Goal: Transaction & Acquisition: Purchase product/service

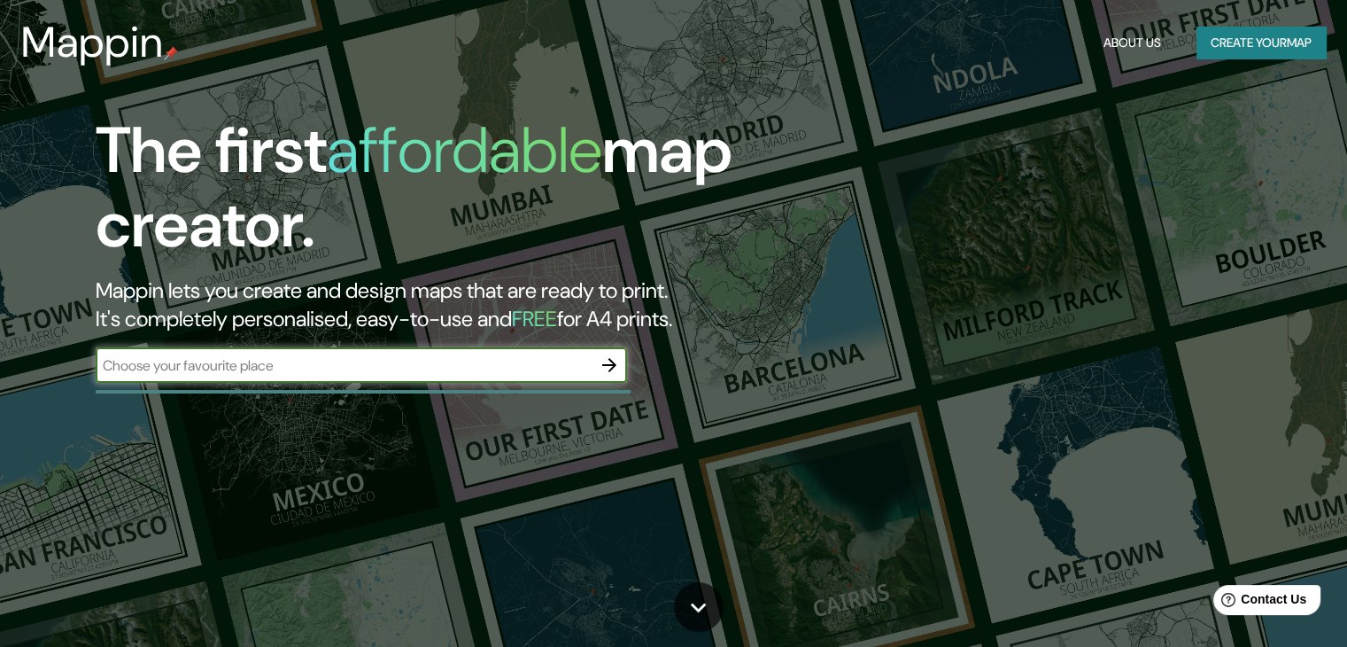
click at [241, 365] on input "text" at bounding box center [344, 365] width 496 height 20
type input "udec"
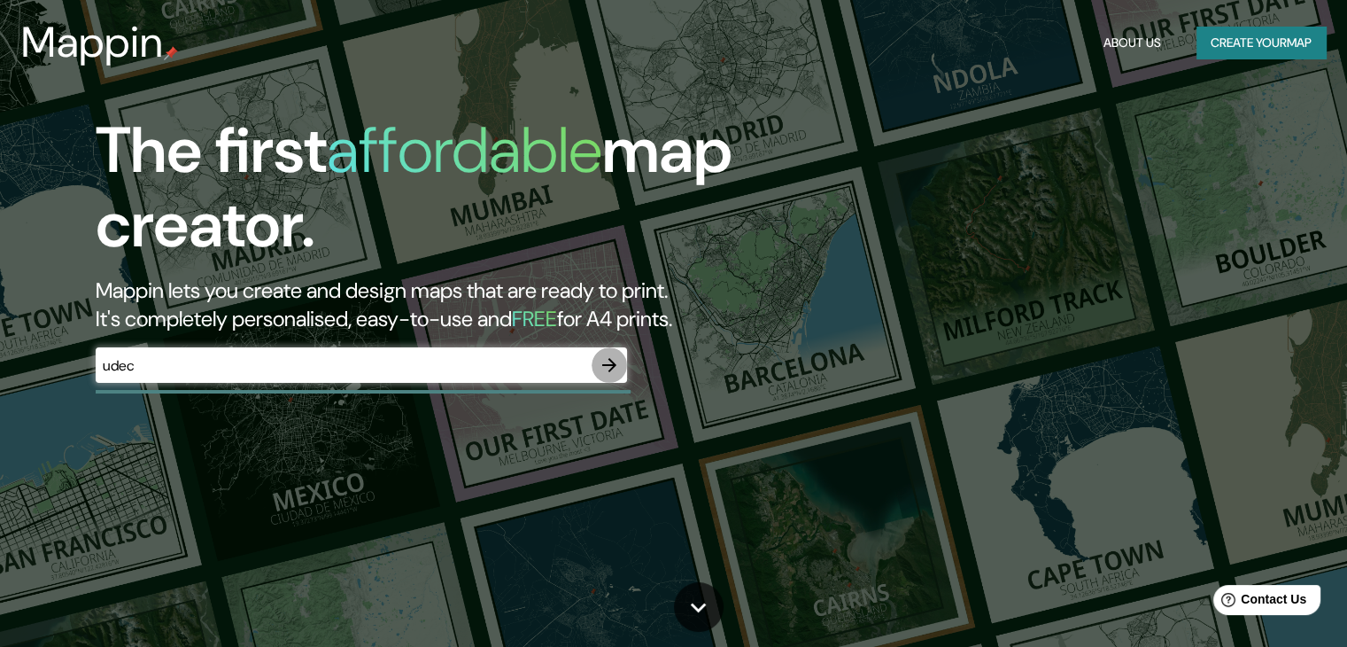
click at [615, 364] on icon "button" at bounding box center [609, 365] width 14 height 14
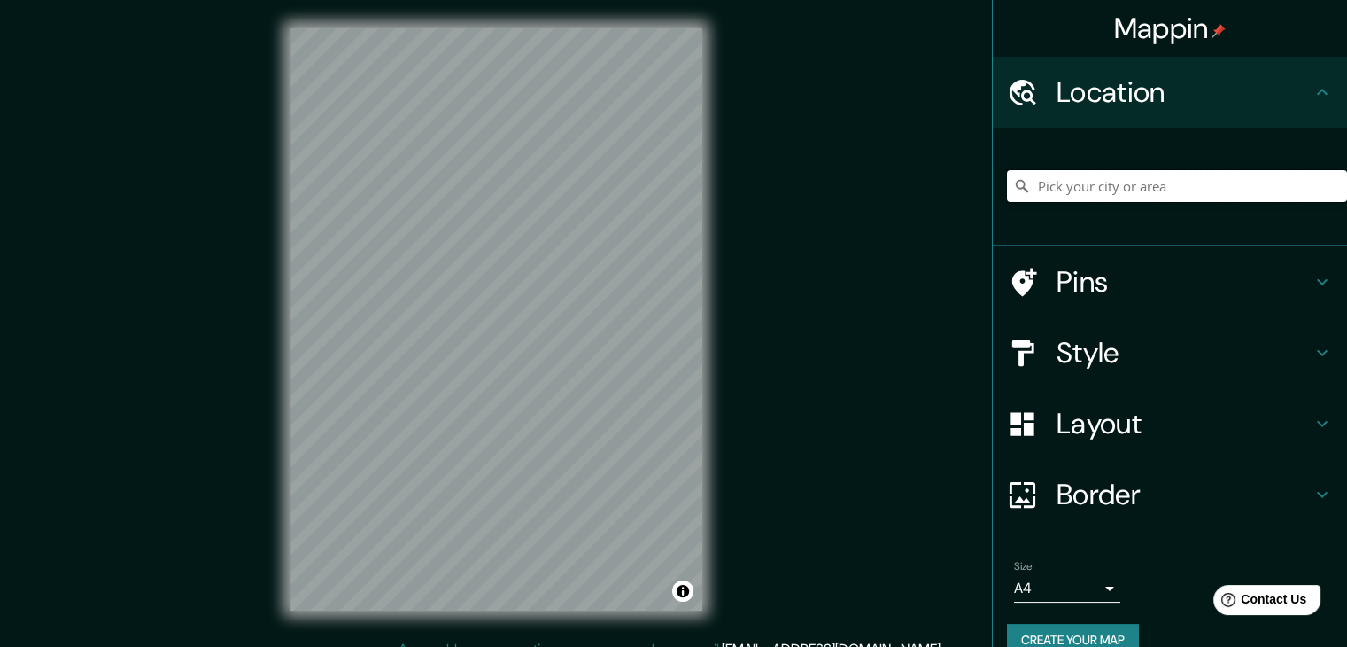
click at [1134, 175] on input "Pick your city or area" at bounding box center [1177, 186] width 340 height 32
click at [1180, 194] on input "Pick your city or area" at bounding box center [1177, 186] width 340 height 32
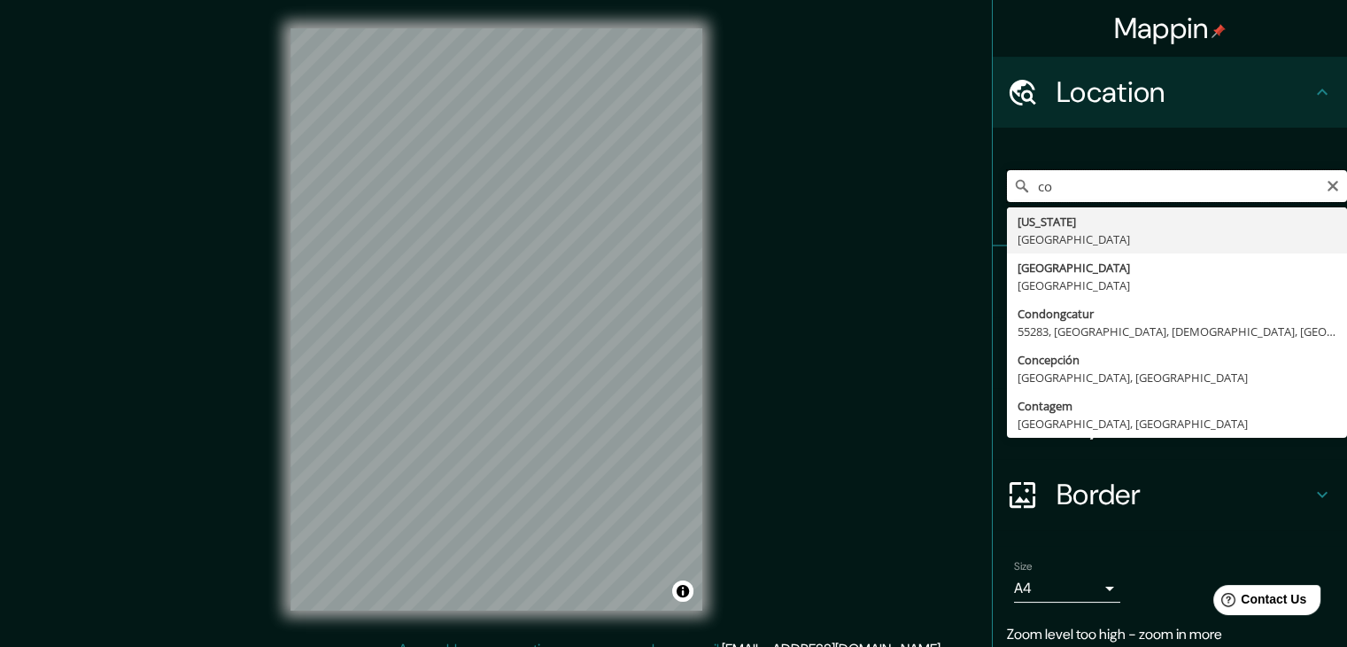
type input "c"
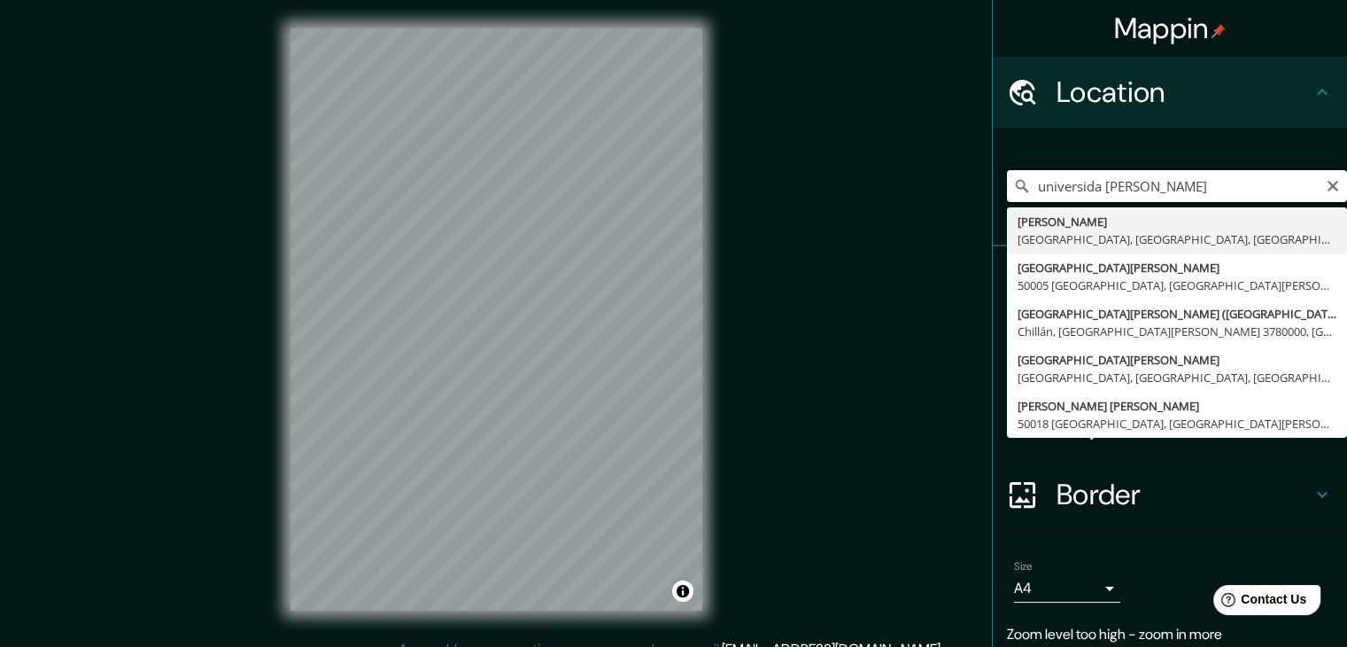
click at [1221, 192] on input "universida [PERSON_NAME]" at bounding box center [1177, 186] width 340 height 32
click at [1088, 187] on input "universida [PERSON_NAME]" at bounding box center [1177, 186] width 340 height 32
click at [1196, 189] on input "[GEOGRAPHIC_DATA][PERSON_NAME]" at bounding box center [1177, 186] width 340 height 32
click at [1208, 189] on input "[GEOGRAPHIC_DATA][PERSON_NAME]" at bounding box center [1177, 186] width 340 height 32
drag, startPoint x: 1116, startPoint y: 178, endPoint x: 974, endPoint y: 177, distance: 141.7
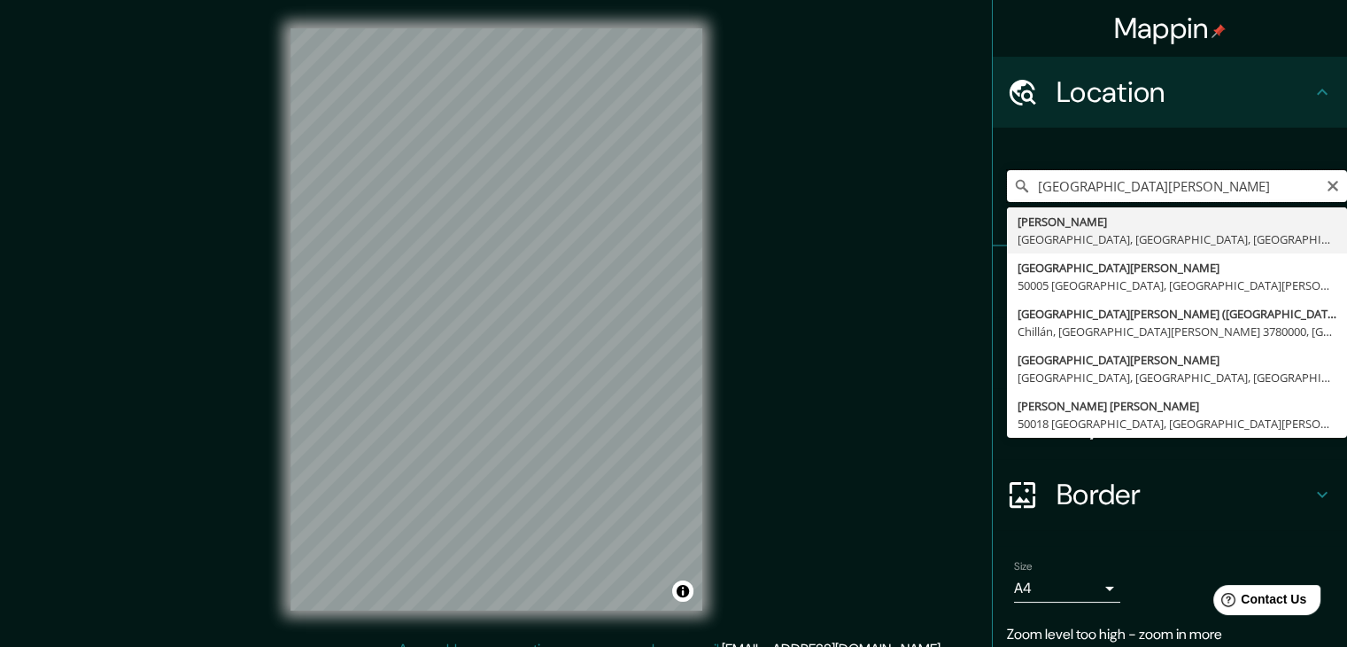
click at [974, 177] on div "Mappin Location [GEOGRAPHIC_DATA] [STREET_ADDRESS] [STREET_ADDRESS][PERSON_NAME…" at bounding box center [673, 333] width 1347 height 667
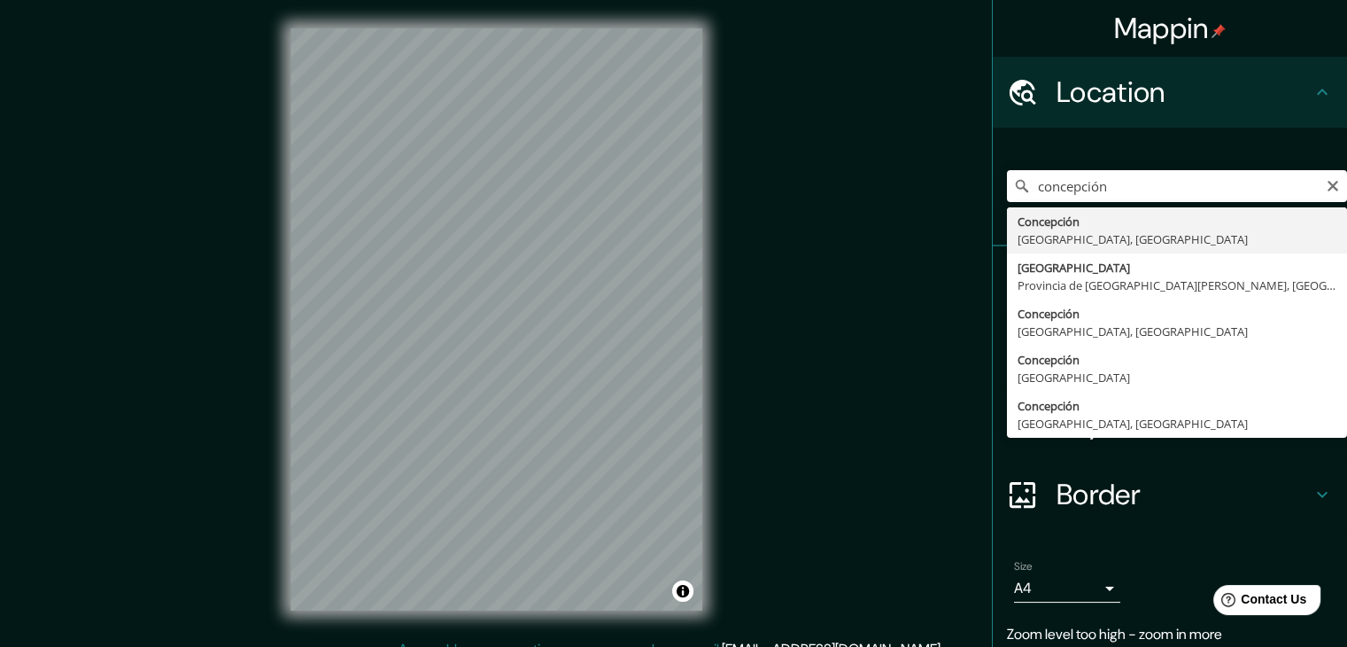
type input "[GEOGRAPHIC_DATA], [GEOGRAPHIC_DATA], [GEOGRAPHIC_DATA]"
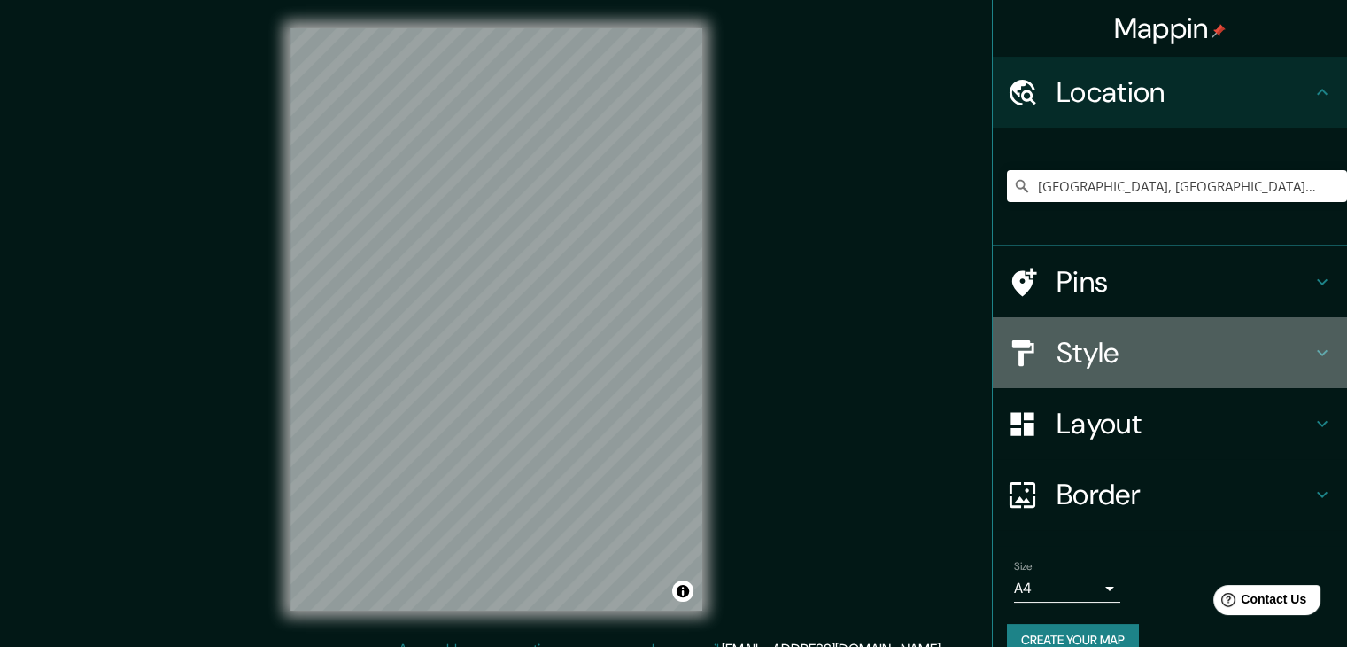
click at [1305, 330] on div "Style" at bounding box center [1170, 352] width 354 height 71
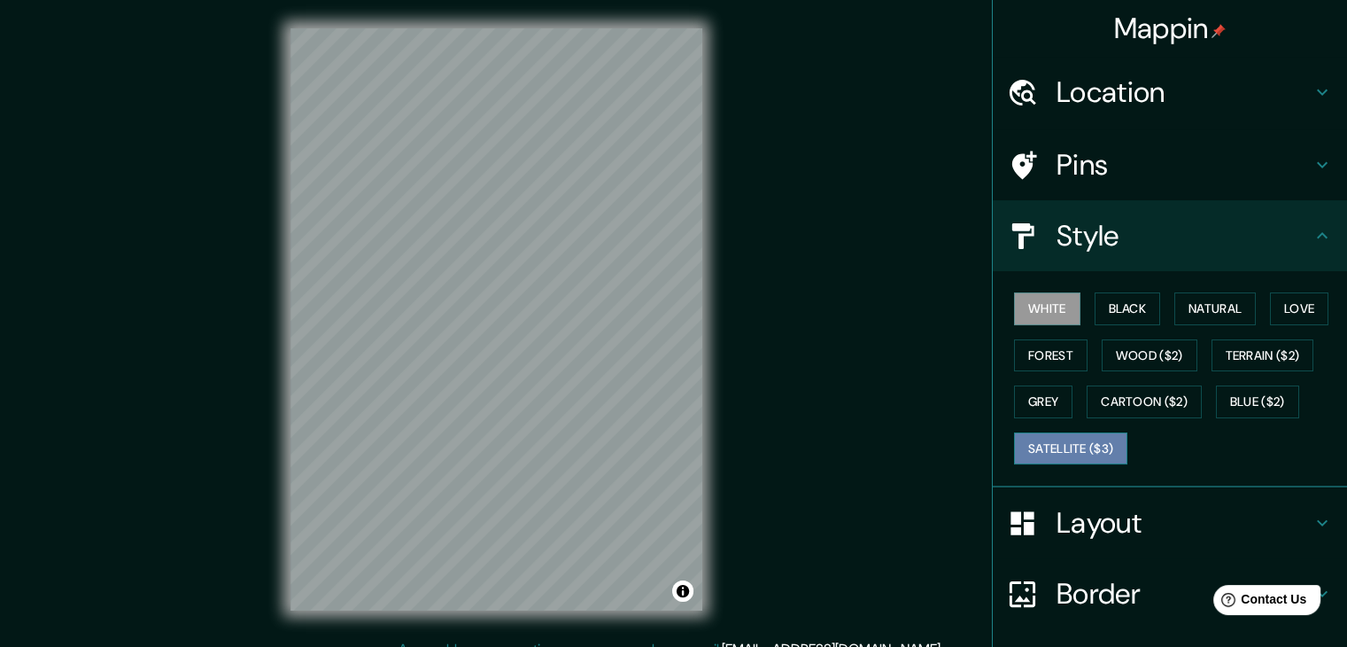
click at [1062, 456] on button "Satellite ($3)" at bounding box center [1070, 448] width 113 height 33
click at [1041, 304] on button "White" at bounding box center [1047, 308] width 66 height 33
click at [1076, 463] on div "White Black Natural Love Forest Wood ($2) Terrain ($2) Grey Cartoon ($2) Blue (…" at bounding box center [1177, 378] width 340 height 186
click at [1059, 444] on button "Satellite ($3)" at bounding box center [1070, 448] width 113 height 33
click at [1037, 306] on button "White" at bounding box center [1047, 308] width 66 height 33
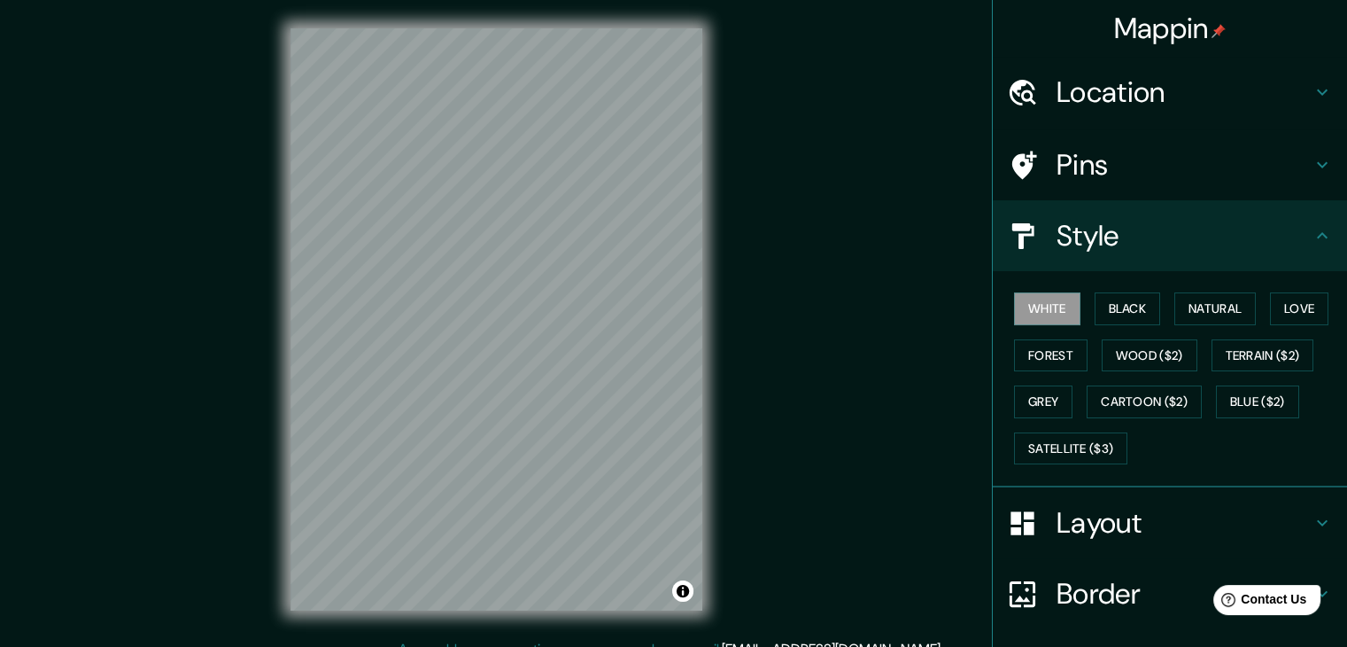
click at [1112, 210] on div "Style" at bounding box center [1170, 235] width 354 height 71
click at [1123, 168] on h4 "Pins" at bounding box center [1184, 164] width 255 height 35
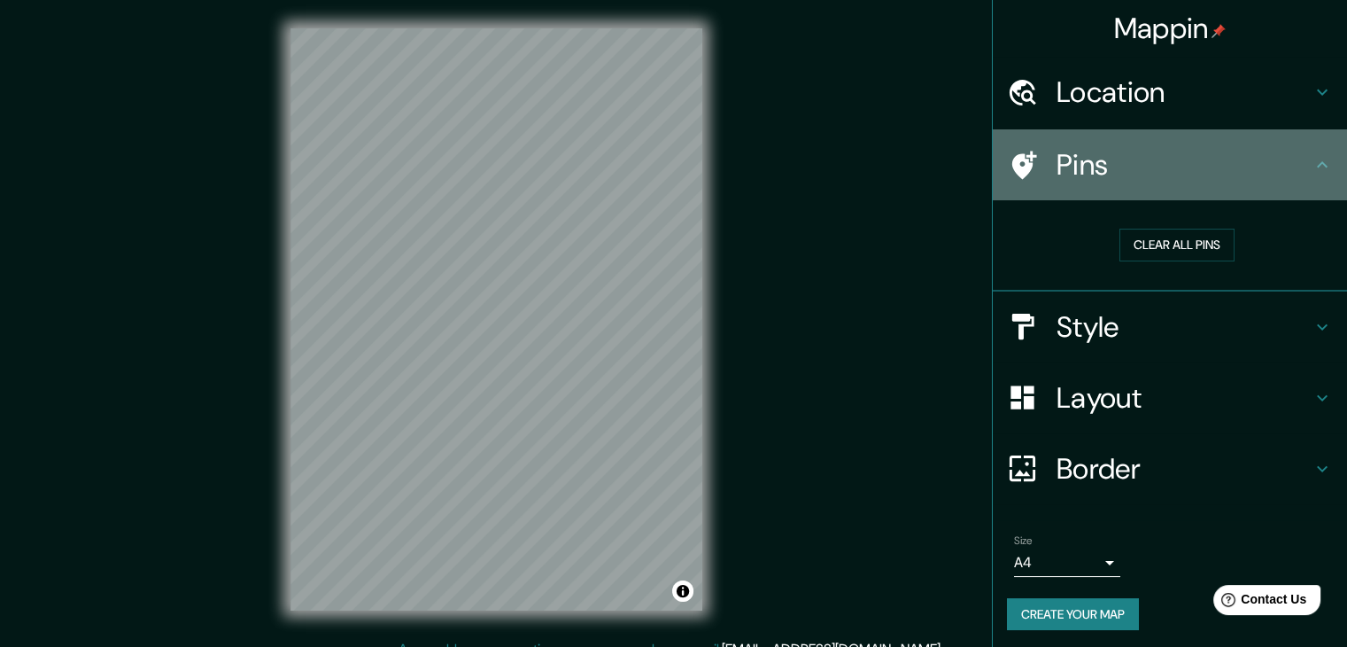
click at [1123, 168] on h4 "Pins" at bounding box center [1184, 164] width 255 height 35
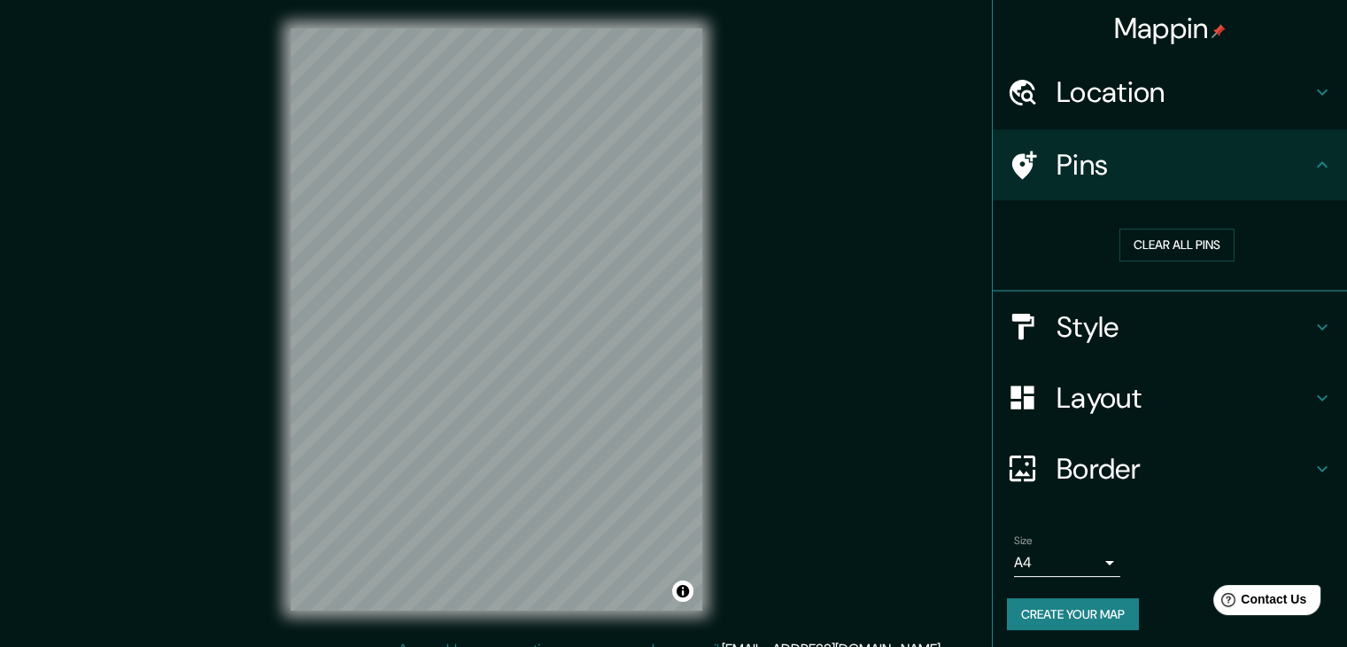
click at [1141, 121] on div "Location" at bounding box center [1170, 92] width 354 height 71
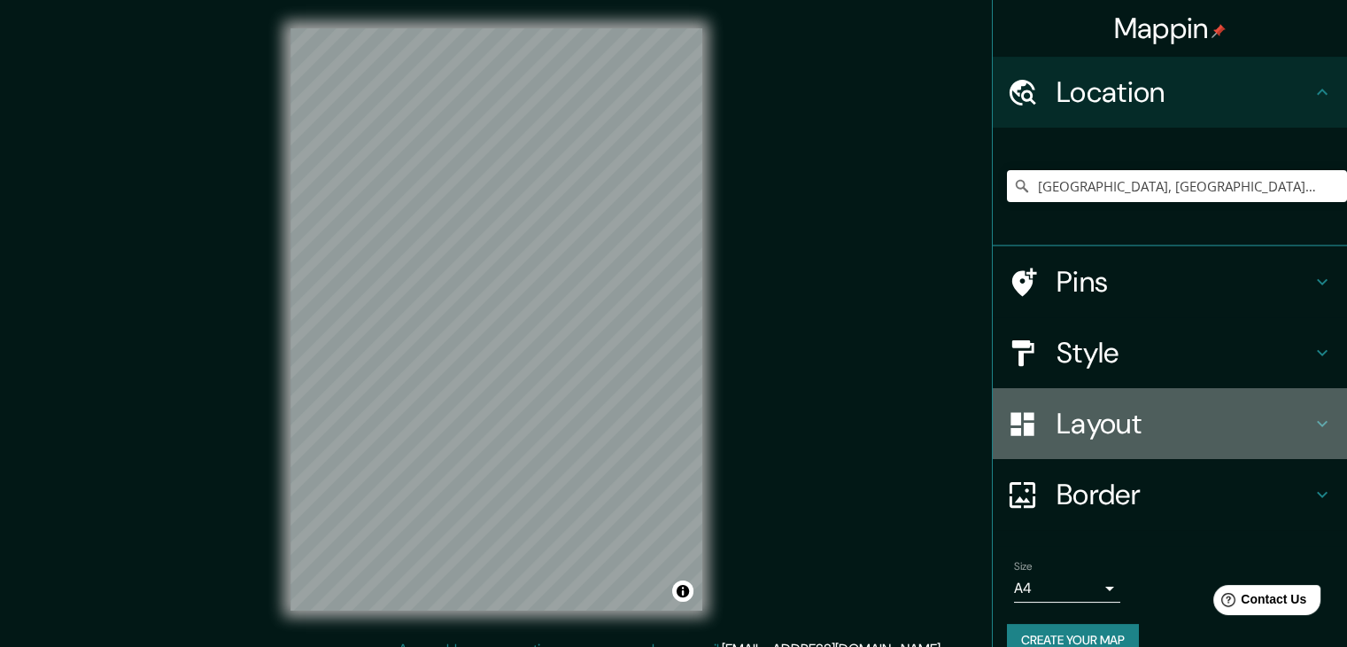
click at [1119, 415] on h4 "Layout" at bounding box center [1184, 423] width 255 height 35
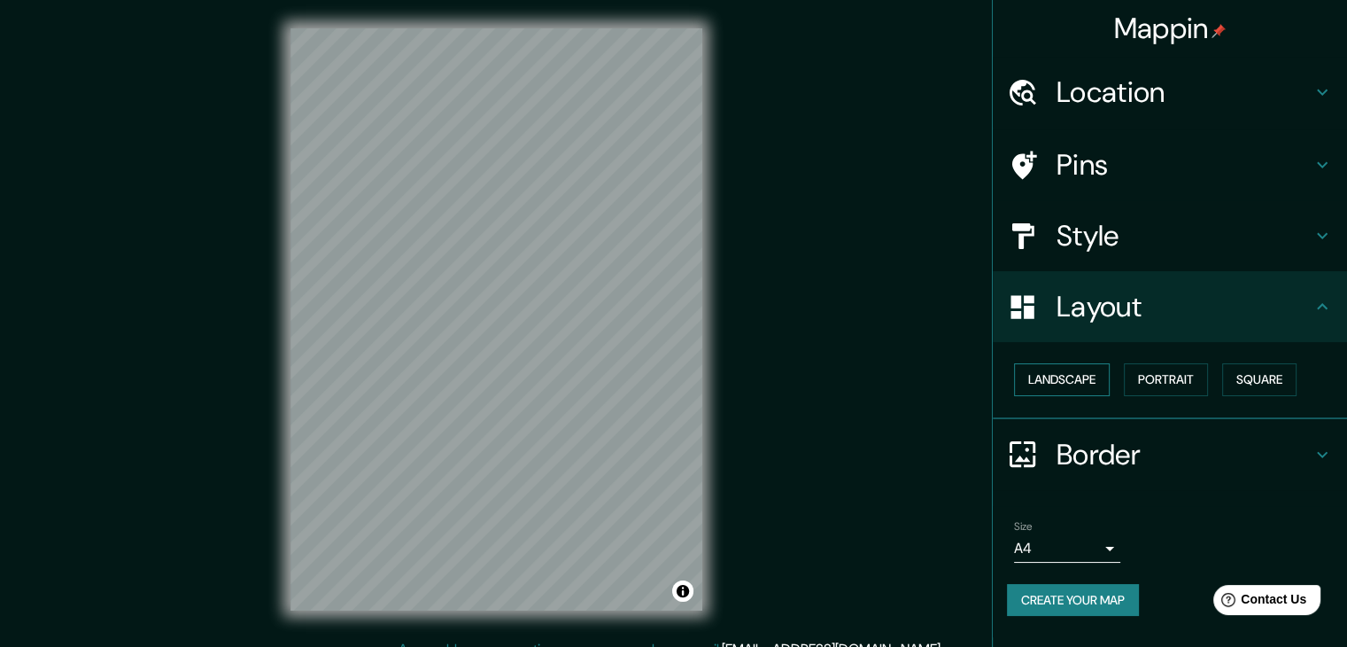
click at [1075, 376] on button "Landscape" at bounding box center [1062, 379] width 96 height 33
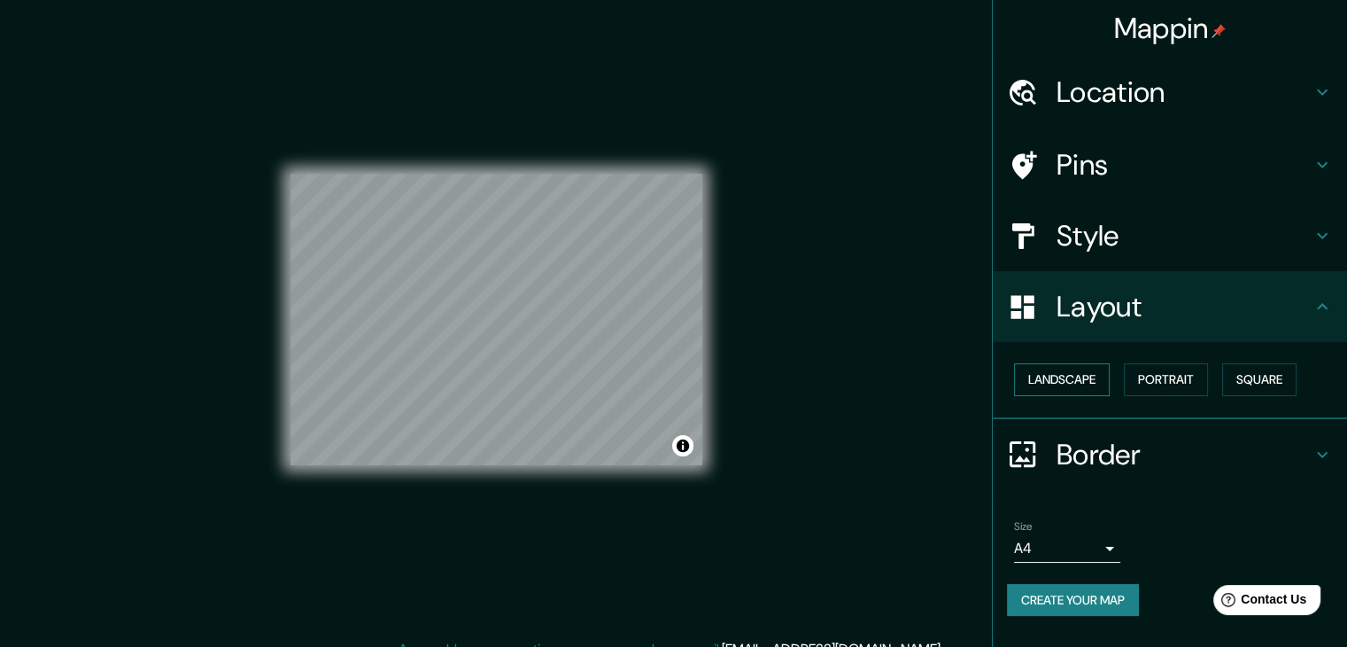
click at [1075, 376] on button "Landscape" at bounding box center [1062, 379] width 96 height 33
click at [1172, 391] on button "Portrait" at bounding box center [1166, 379] width 84 height 33
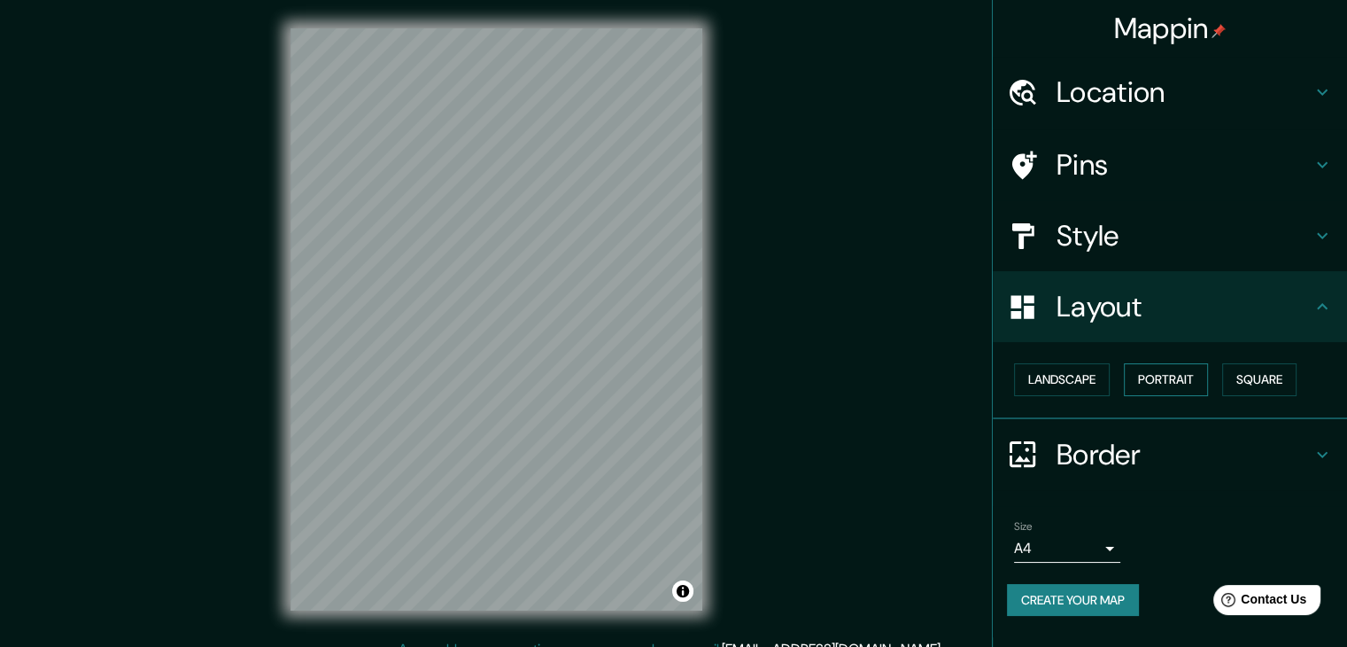
click at [1172, 391] on button "Portrait" at bounding box center [1166, 379] width 84 height 33
click at [1272, 376] on button "Square" at bounding box center [1259, 379] width 74 height 33
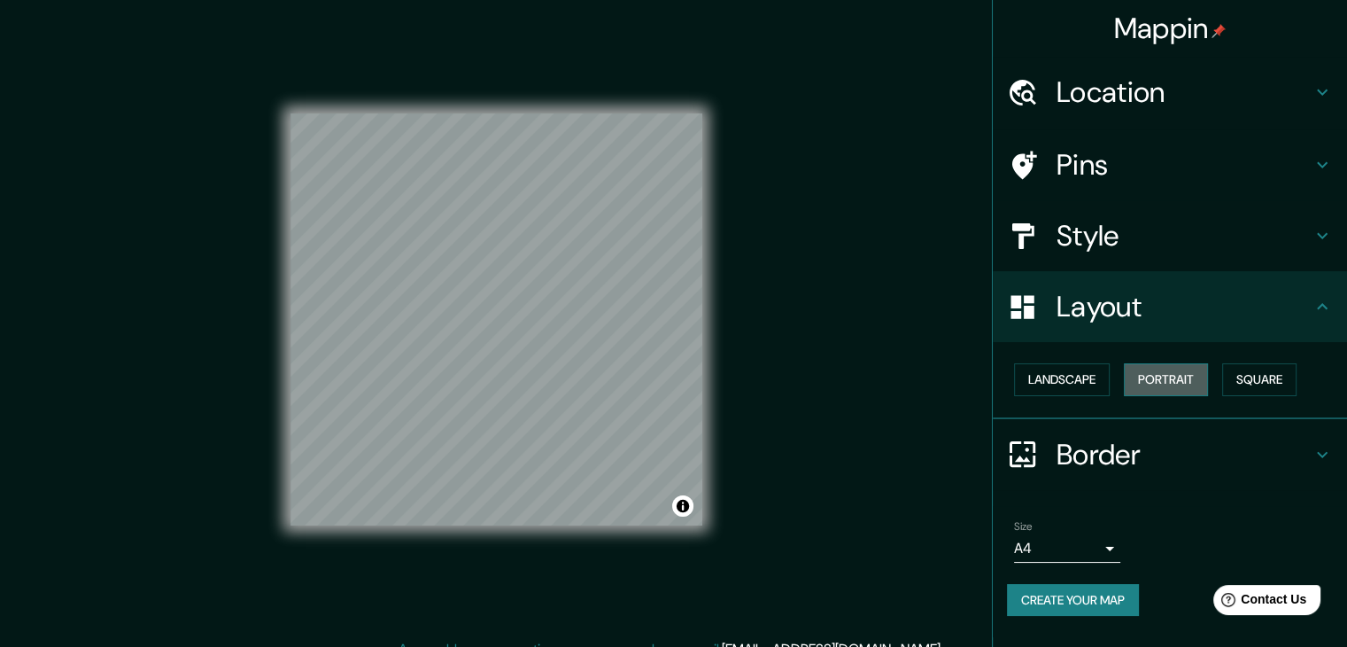
click at [1169, 370] on button "Portrait" at bounding box center [1166, 379] width 84 height 33
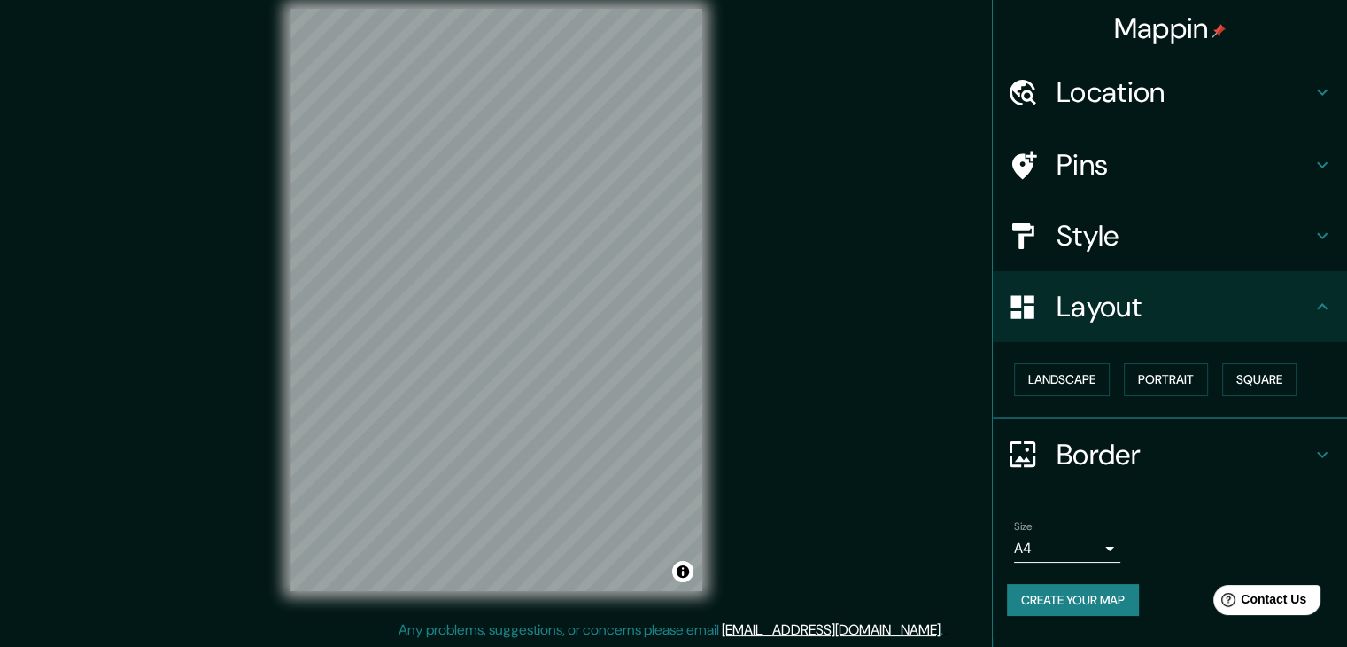
scroll to position [20, 0]
click at [1128, 437] on h4 "Border" at bounding box center [1184, 454] width 255 height 35
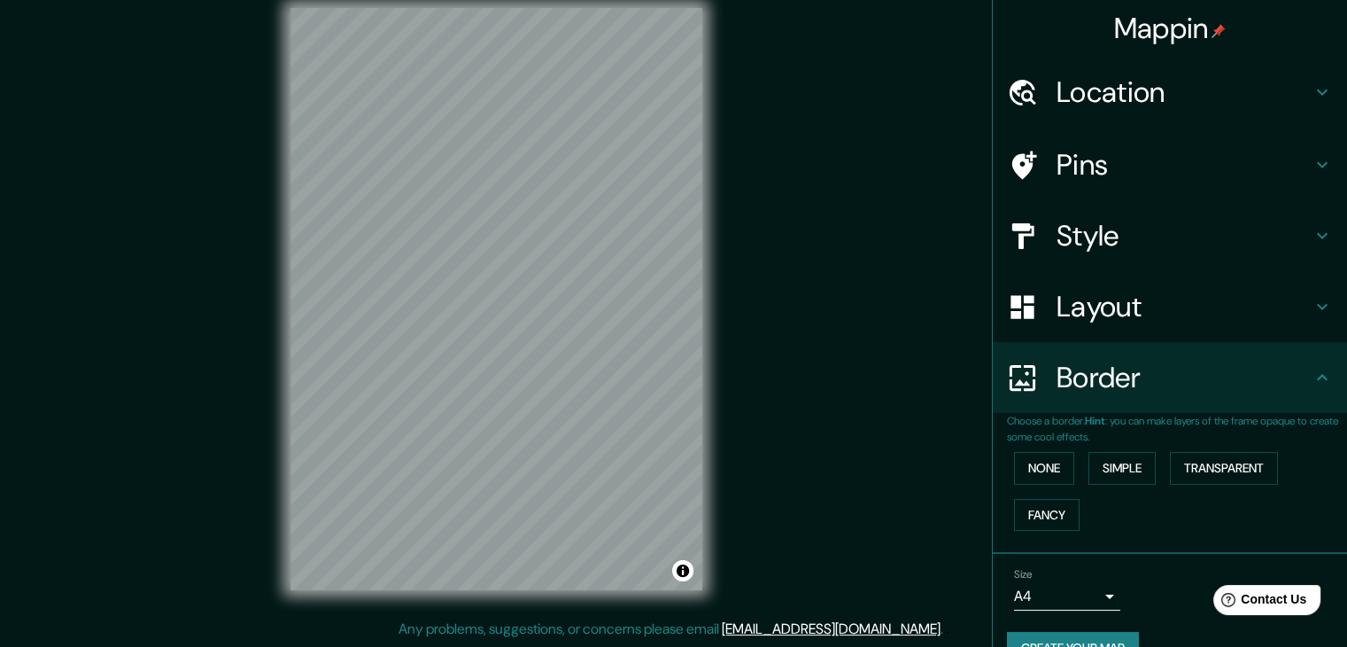
click at [1131, 402] on div "Border" at bounding box center [1170, 377] width 354 height 71
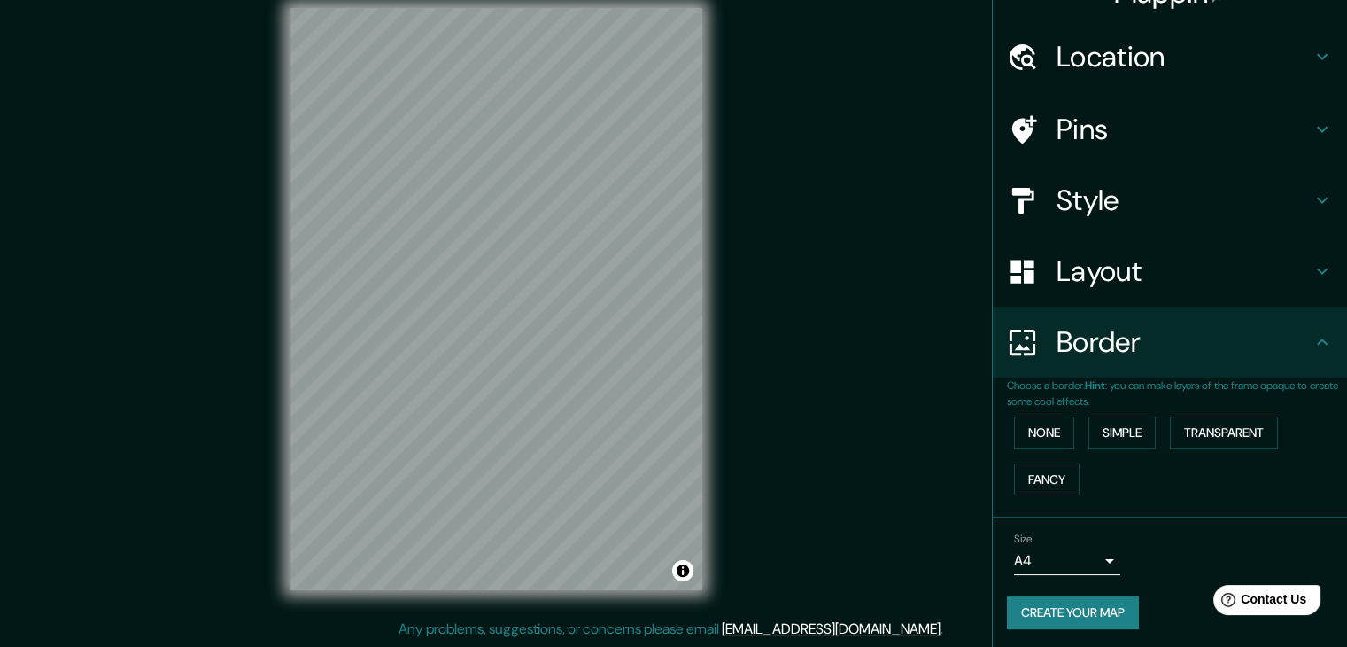
scroll to position [37, 0]
click at [1150, 319] on div "Border" at bounding box center [1170, 340] width 354 height 71
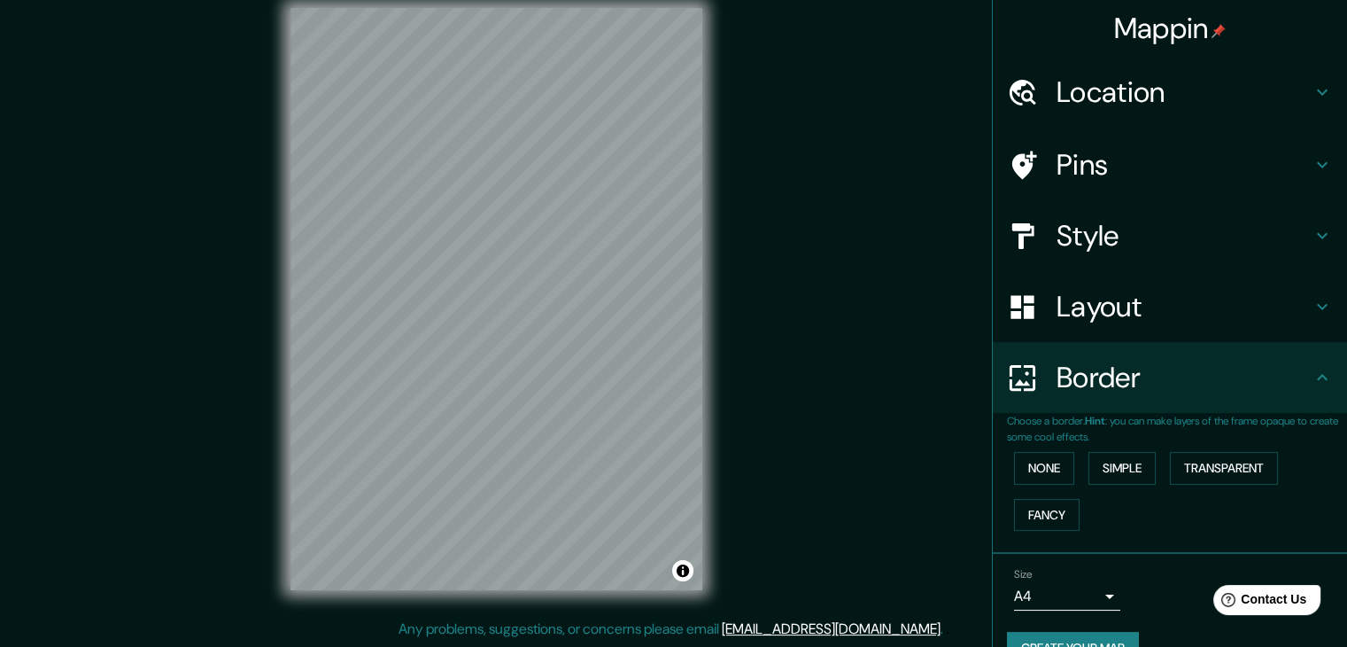
click at [1130, 221] on h4 "Style" at bounding box center [1184, 235] width 255 height 35
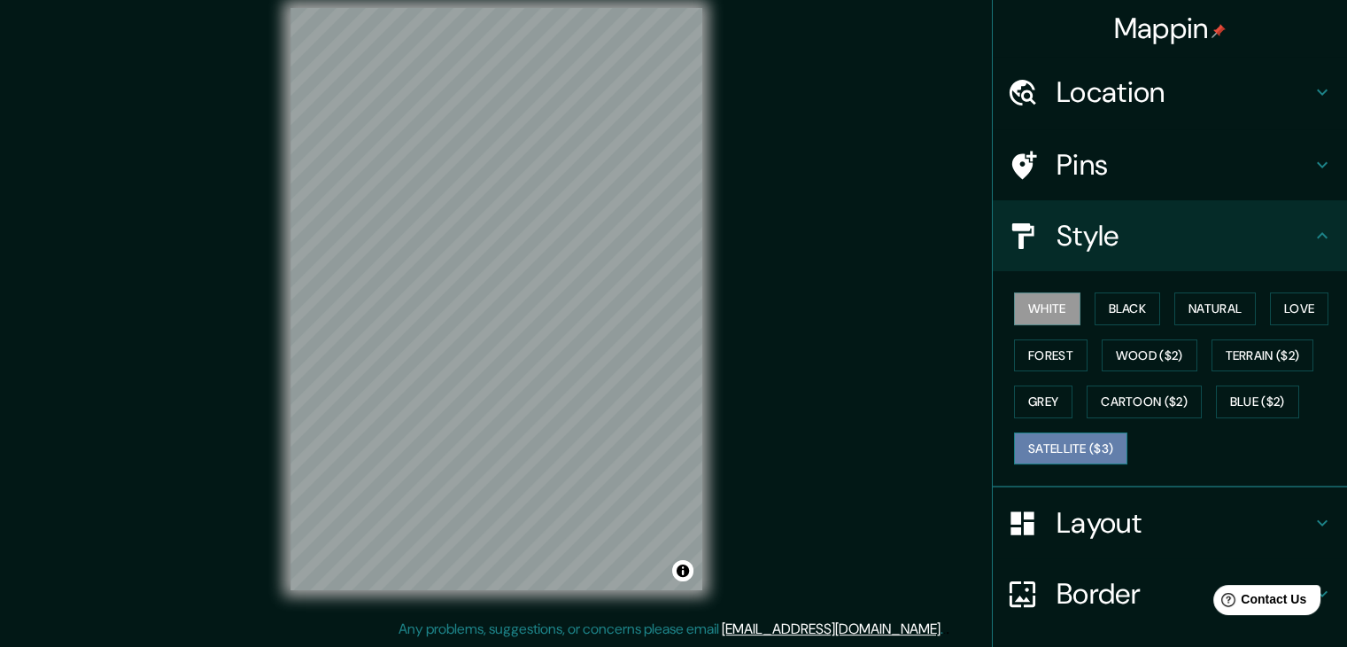
click at [1073, 445] on button "Satellite ($3)" at bounding box center [1070, 448] width 113 height 33
click at [1055, 314] on button "White" at bounding box center [1047, 308] width 66 height 33
click at [1108, 309] on button "Black" at bounding box center [1128, 308] width 66 height 33
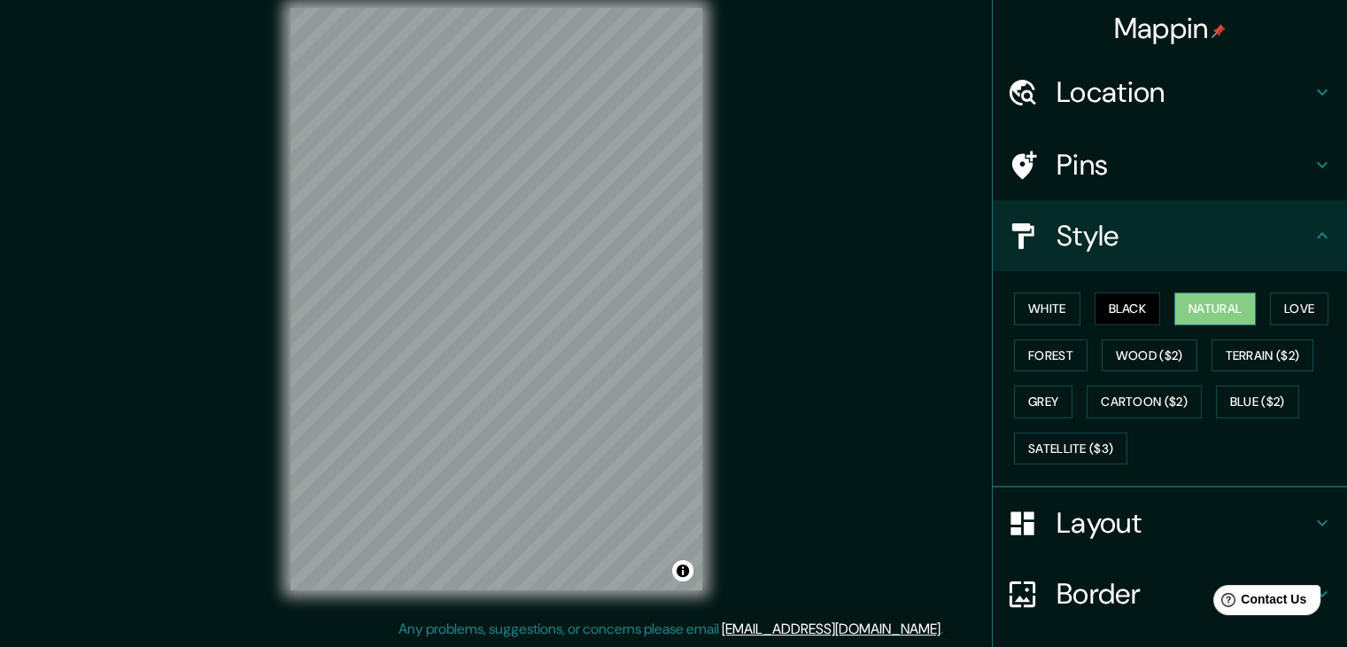
click at [1192, 303] on button "Natural" at bounding box center [1214, 308] width 81 height 33
click at [1277, 303] on button "Love" at bounding box center [1299, 308] width 58 height 33
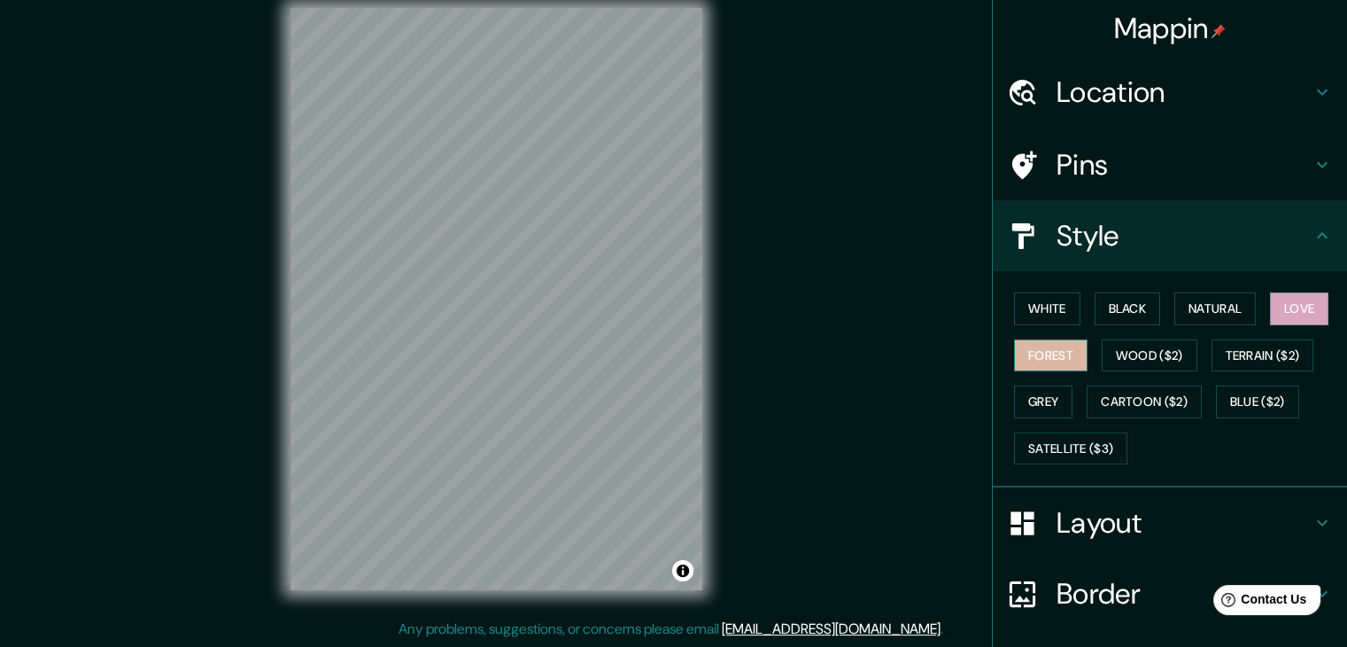
click at [1016, 360] on button "Forest" at bounding box center [1051, 355] width 74 height 33
click at [1122, 351] on button "Wood ($2)" at bounding box center [1150, 355] width 96 height 33
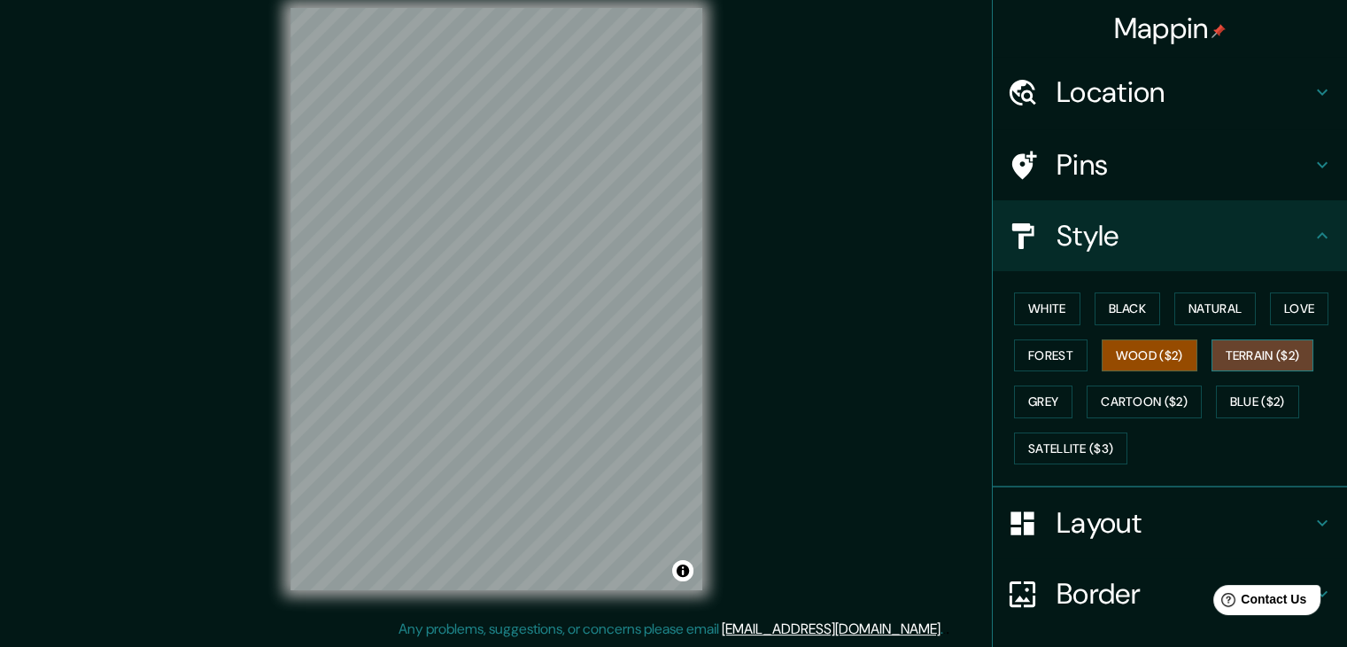
click at [1221, 356] on button "Terrain ($2)" at bounding box center [1263, 355] width 103 height 33
click at [1031, 413] on button "Grey" at bounding box center [1043, 401] width 58 height 33
click at [1263, 348] on button "Terrain ($2)" at bounding box center [1263, 355] width 103 height 33
click at [1122, 391] on button "Cartoon ($2)" at bounding box center [1144, 401] width 115 height 33
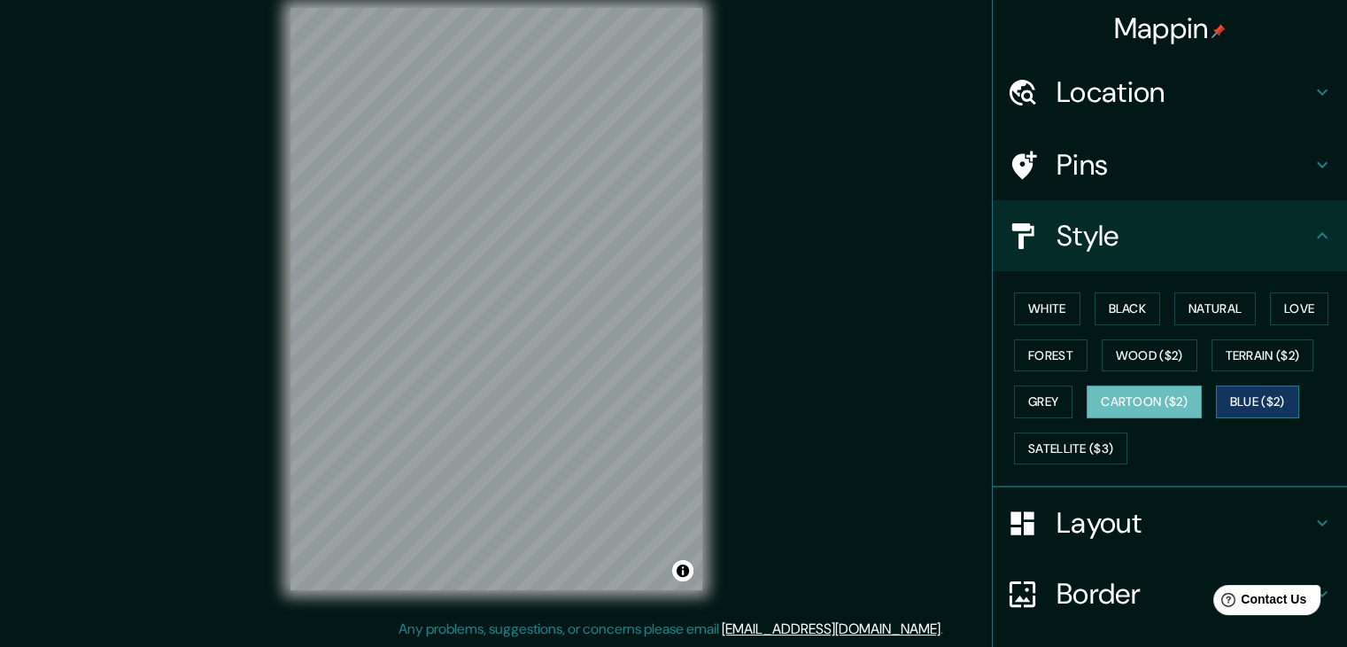
click at [1227, 401] on button "Blue ($2)" at bounding box center [1257, 401] width 83 height 33
click at [1226, 312] on button "Natural" at bounding box center [1214, 308] width 81 height 33
click at [1264, 387] on button "Blue ($2)" at bounding box center [1257, 401] width 83 height 33
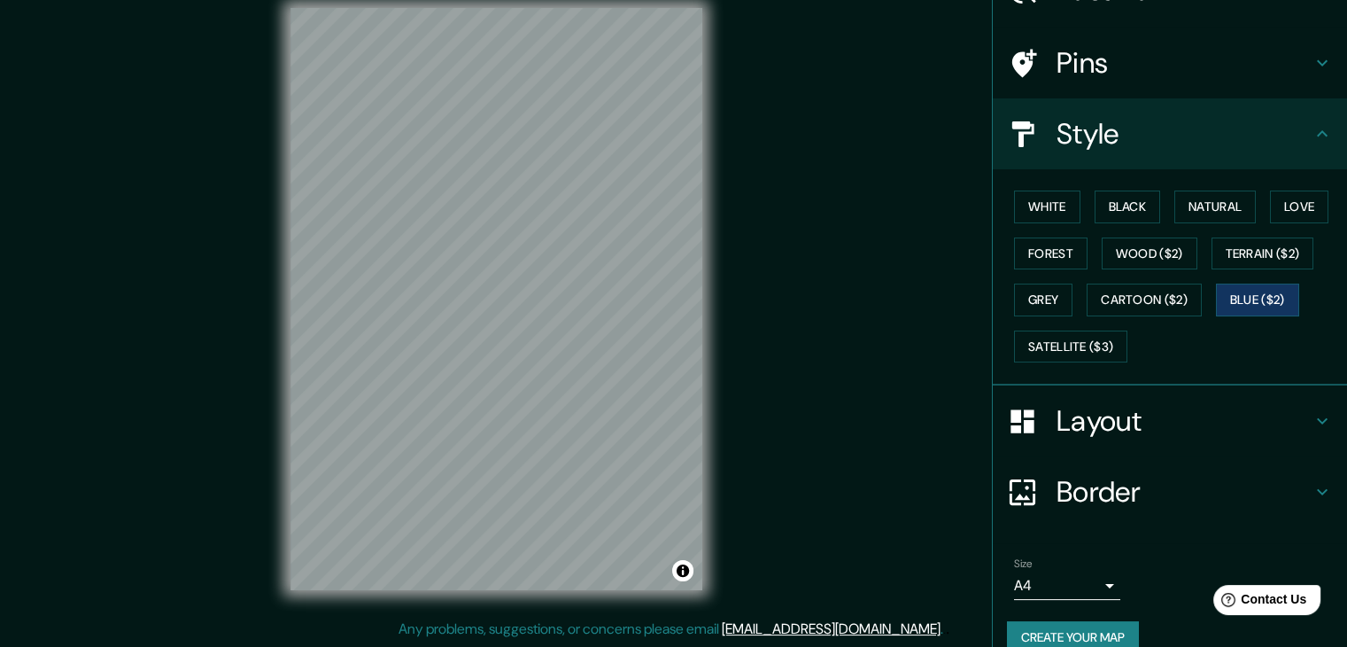
scroll to position [128, 0]
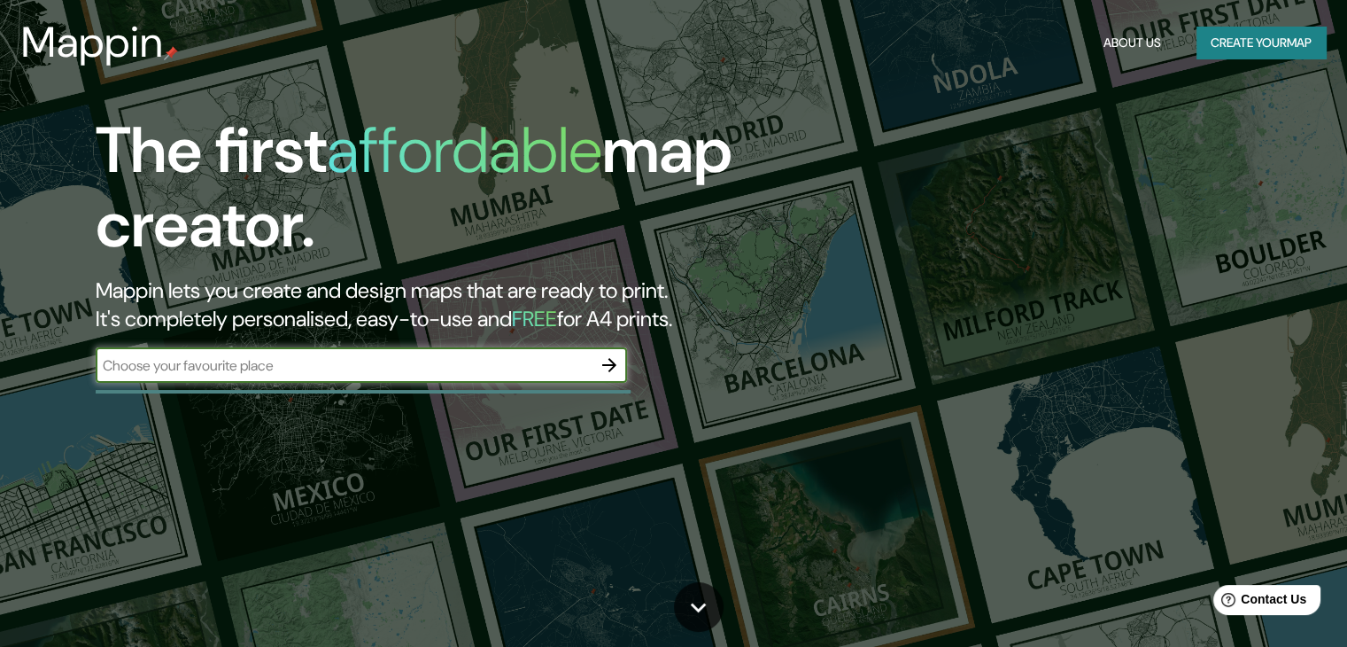
click at [160, 362] on input "text" at bounding box center [344, 365] width 496 height 20
